Goal: Find contact information: Find contact information

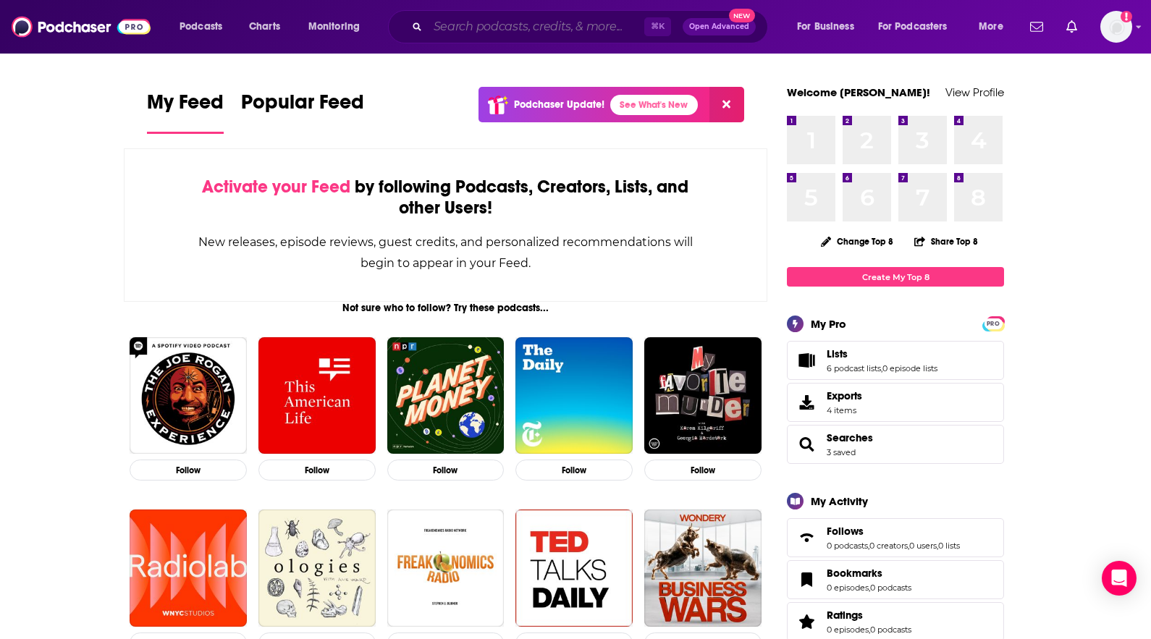
click at [448, 28] on input "Search podcasts, credits, & more..." at bounding box center [536, 26] width 216 height 23
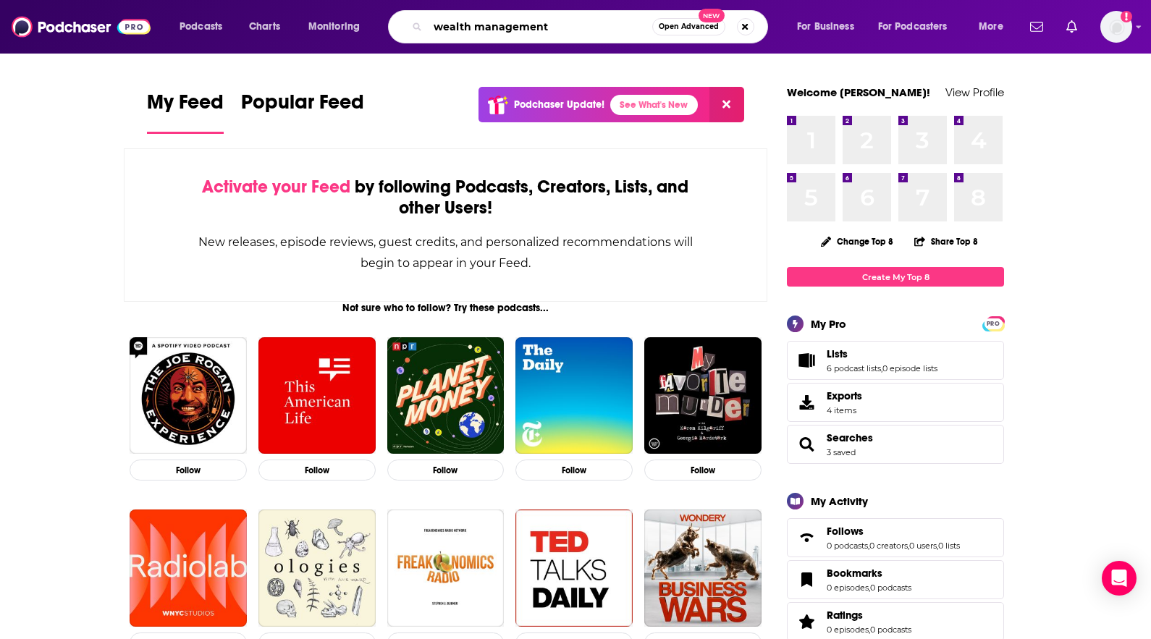
type input "wealth management"
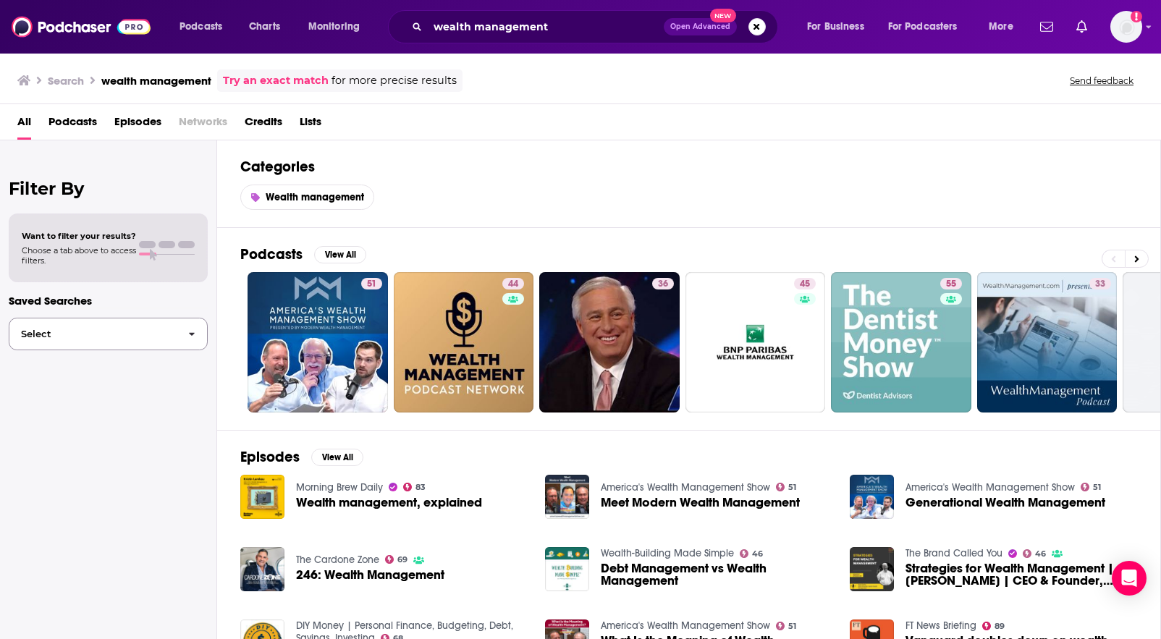
click at [151, 325] on button "Select" at bounding box center [108, 334] width 199 height 33
click at [116, 266] on div "Want to filter your results? Choose a tab above to access filters." at bounding box center [108, 248] width 199 height 69
click at [113, 243] on div "Want to filter your results? Choose a tab above to access filters." at bounding box center [79, 248] width 114 height 35
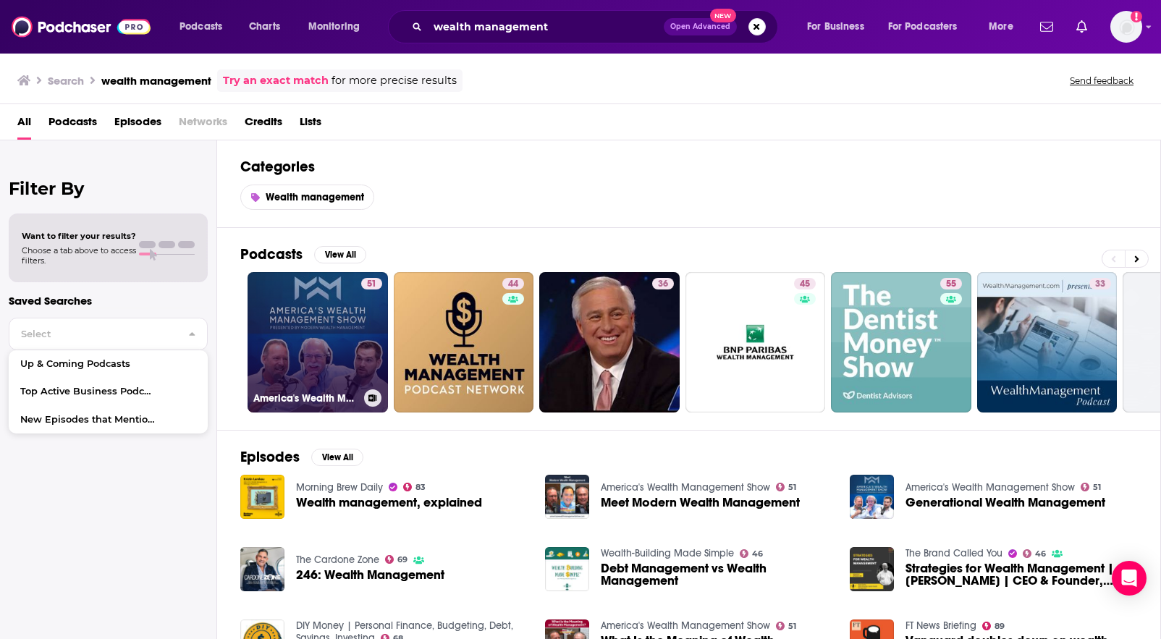
click at [351, 337] on link "51 America's Wealth Management Show" at bounding box center [318, 342] width 140 height 140
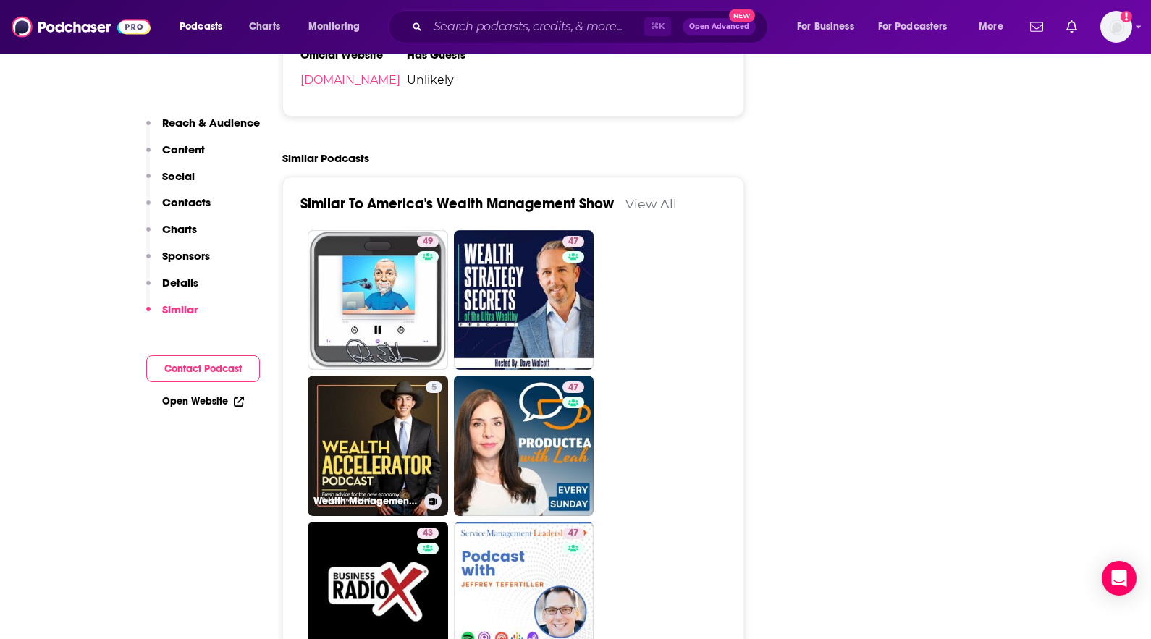
scroll to position [2004, 0]
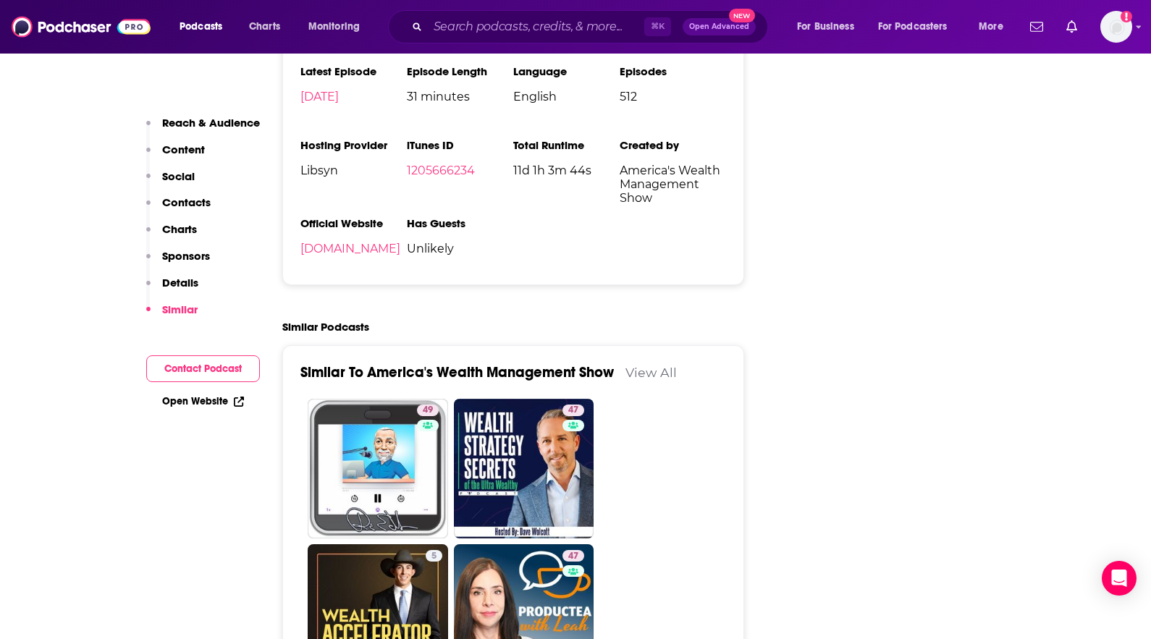
click at [189, 205] on p "Contacts" at bounding box center [186, 202] width 49 height 14
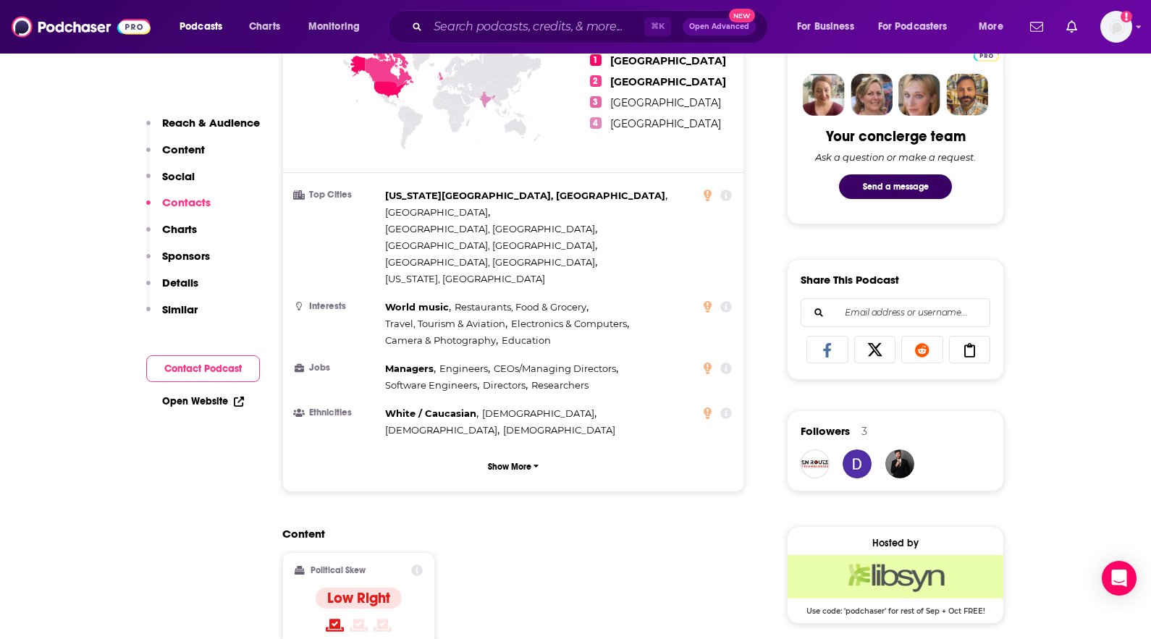
scroll to position [0, 0]
